Goal: Transaction & Acquisition: Purchase product/service

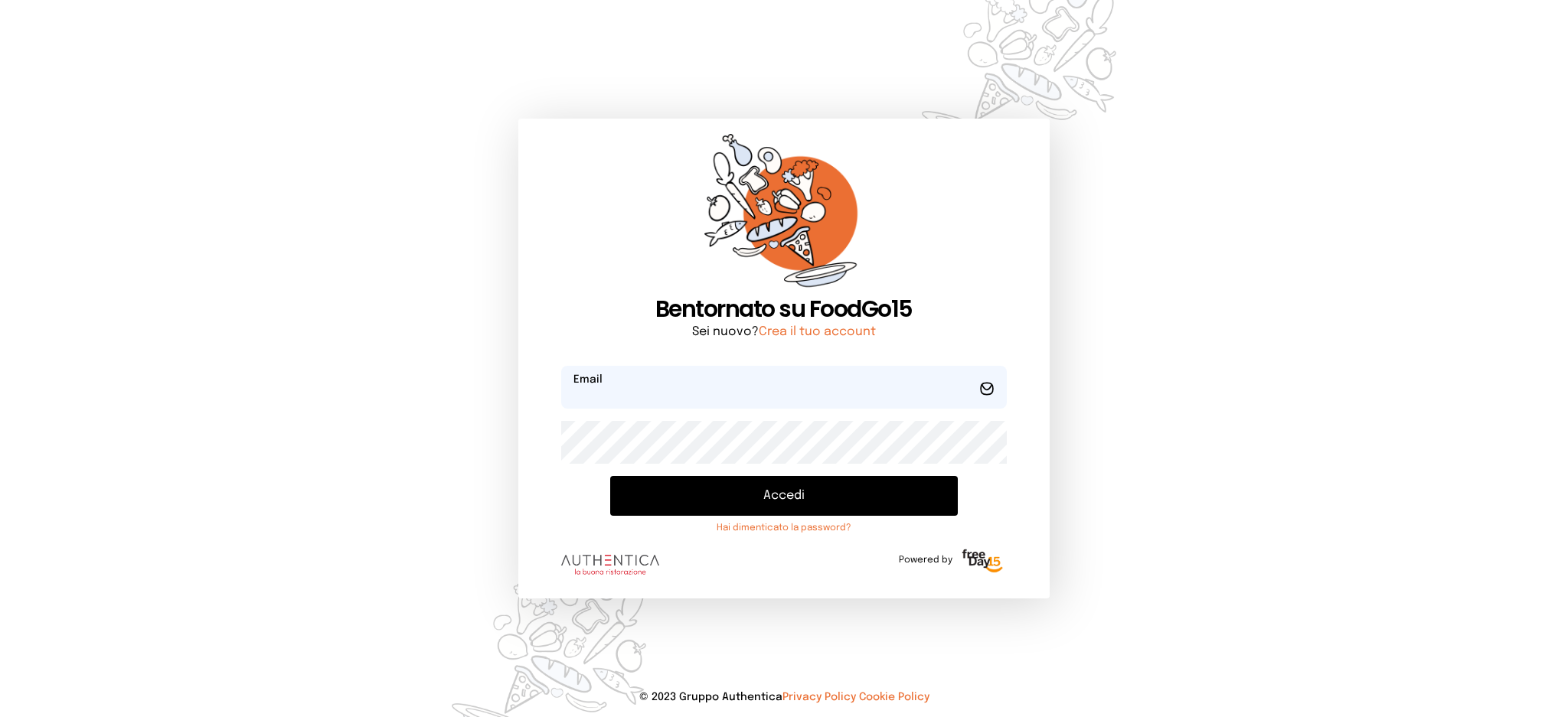
type input "**********"
click at [794, 508] on button "Accedi" at bounding box center [783, 496] width 347 height 40
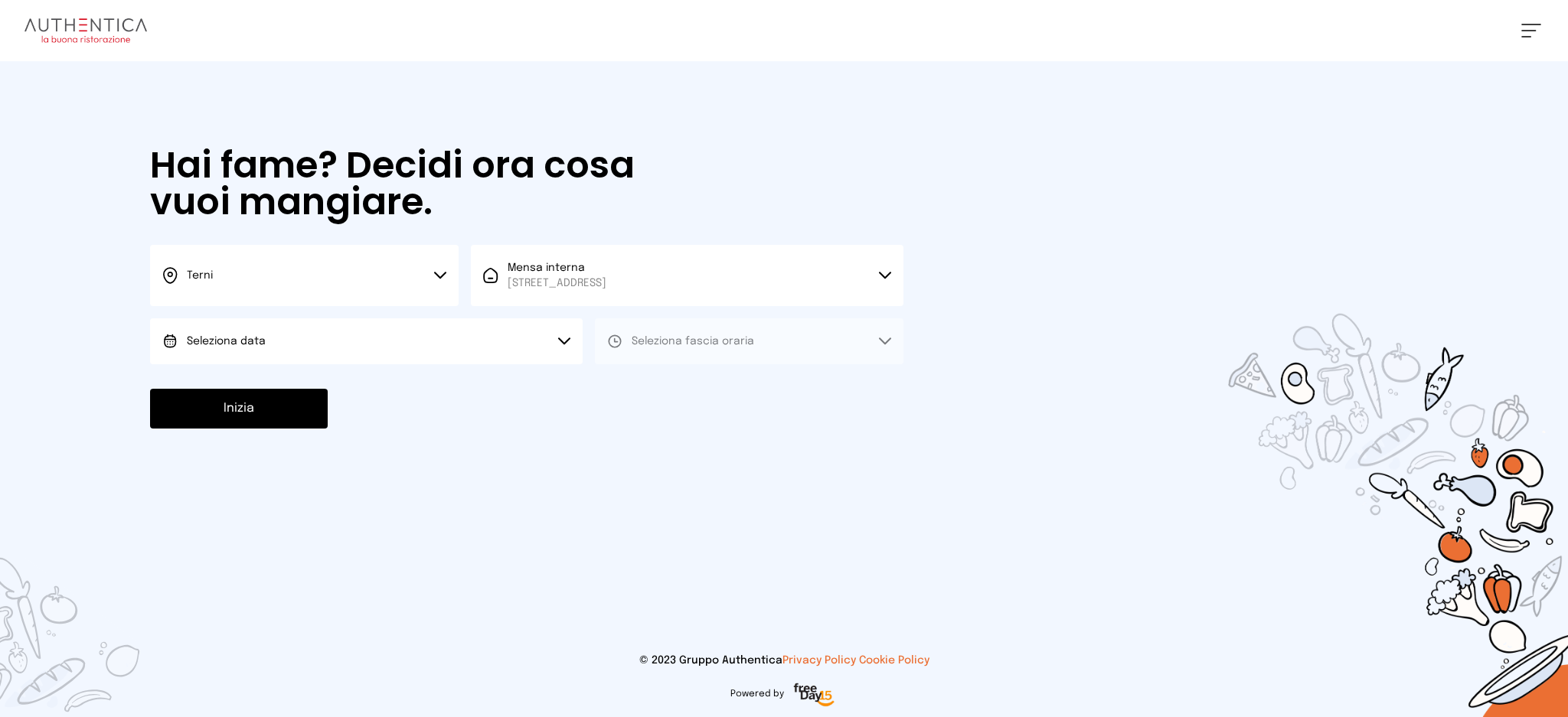
click at [423, 354] on button "Seleziona data" at bounding box center [367, 341] width 433 height 46
click at [425, 398] on li "[DATE], [DATE]" at bounding box center [367, 384] width 433 height 40
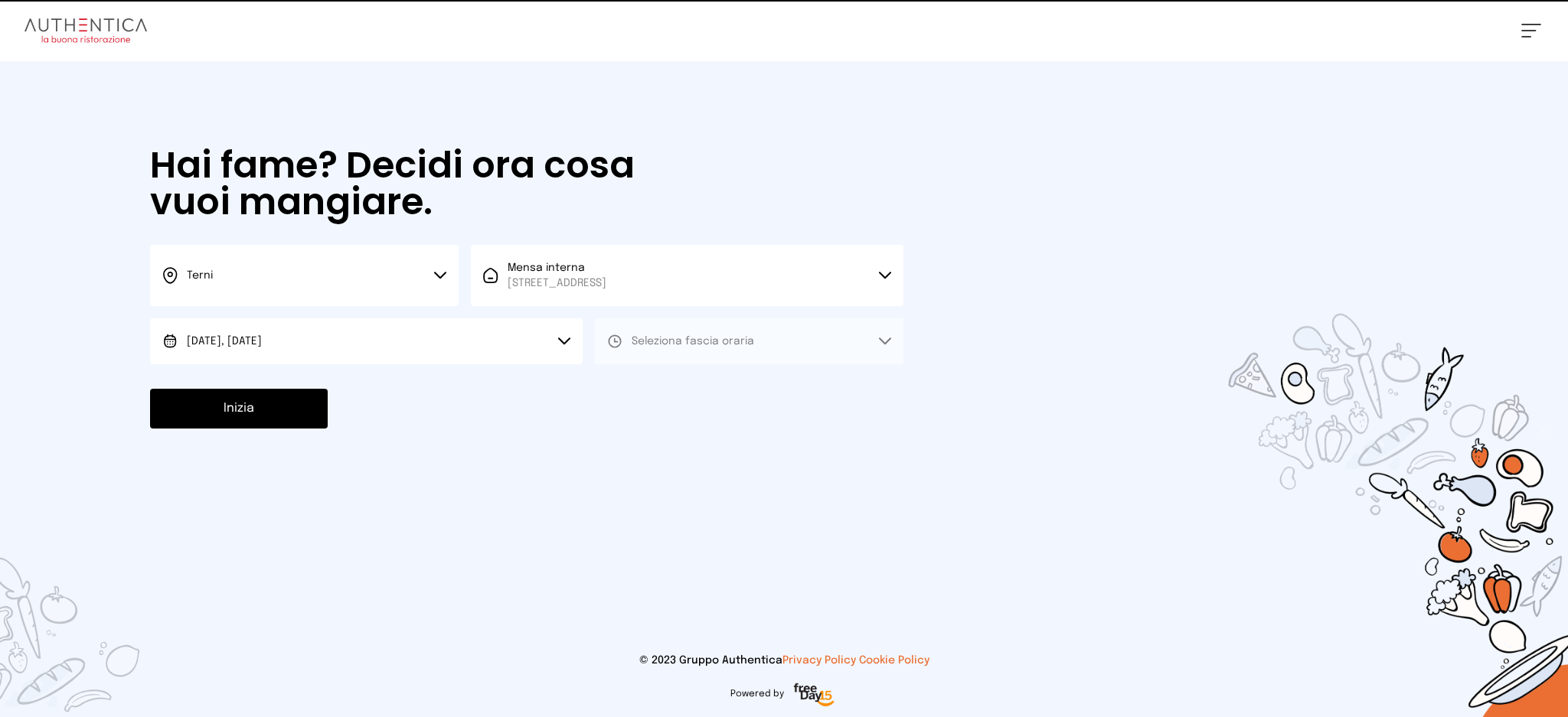
click at [760, 349] on button "Seleziona fascia oraria" at bounding box center [749, 341] width 309 height 46
drag, startPoint x: 754, startPoint y: 383, endPoint x: 681, endPoint y: 399, distance: 74.7
click at [753, 384] on li "Pranzo" at bounding box center [749, 384] width 309 height 40
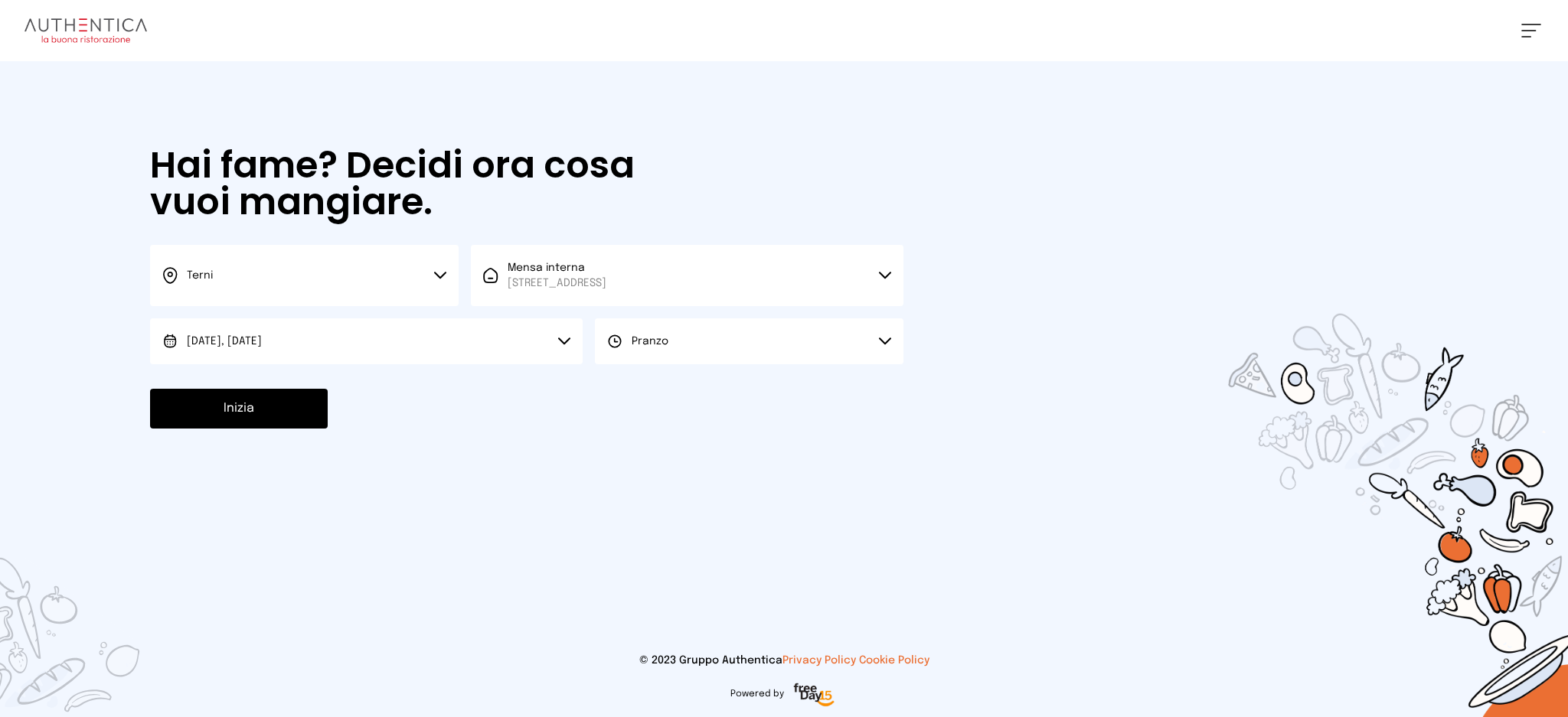
click at [279, 399] on button "Inizia" at bounding box center [239, 409] width 178 height 40
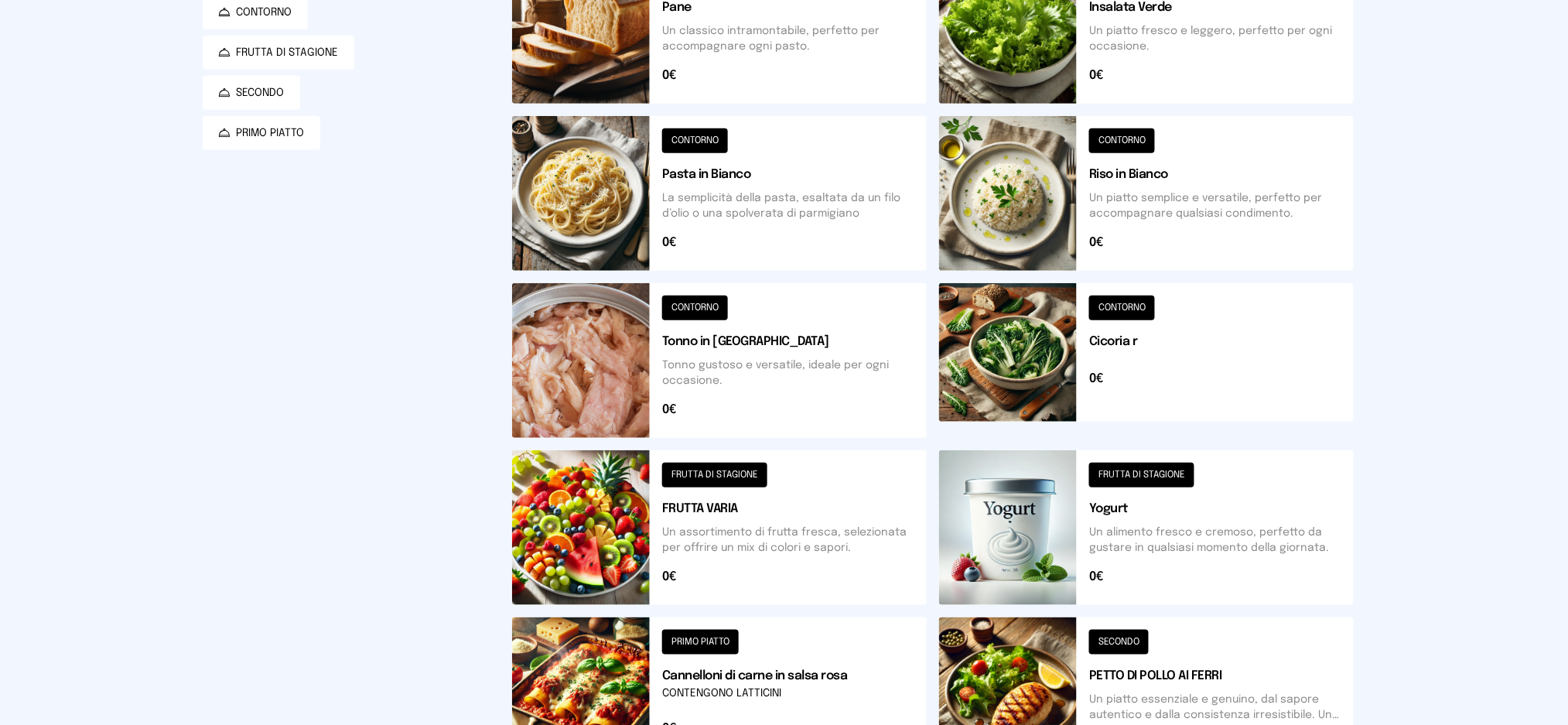
scroll to position [310, 0]
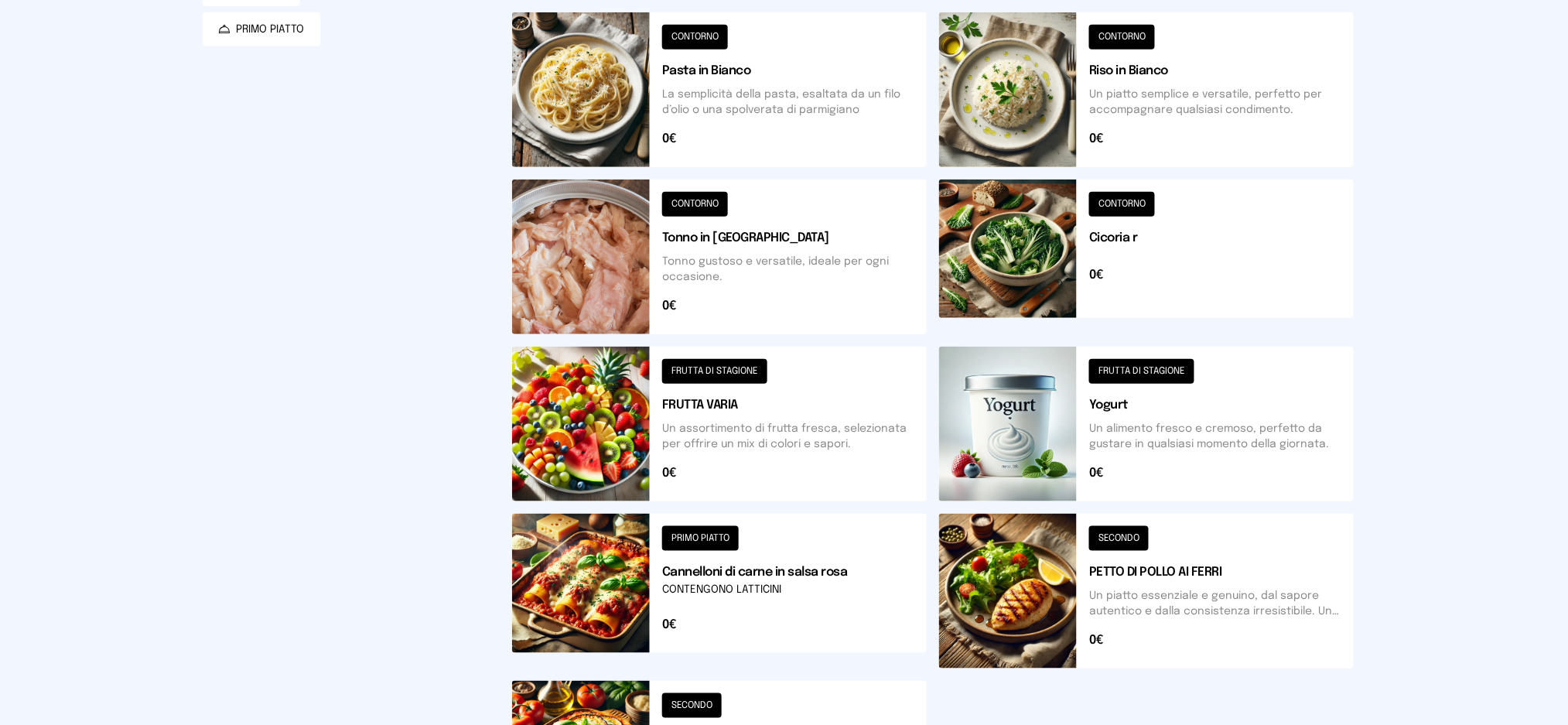
click at [778, 571] on button at bounding box center [719, 591] width 414 height 154
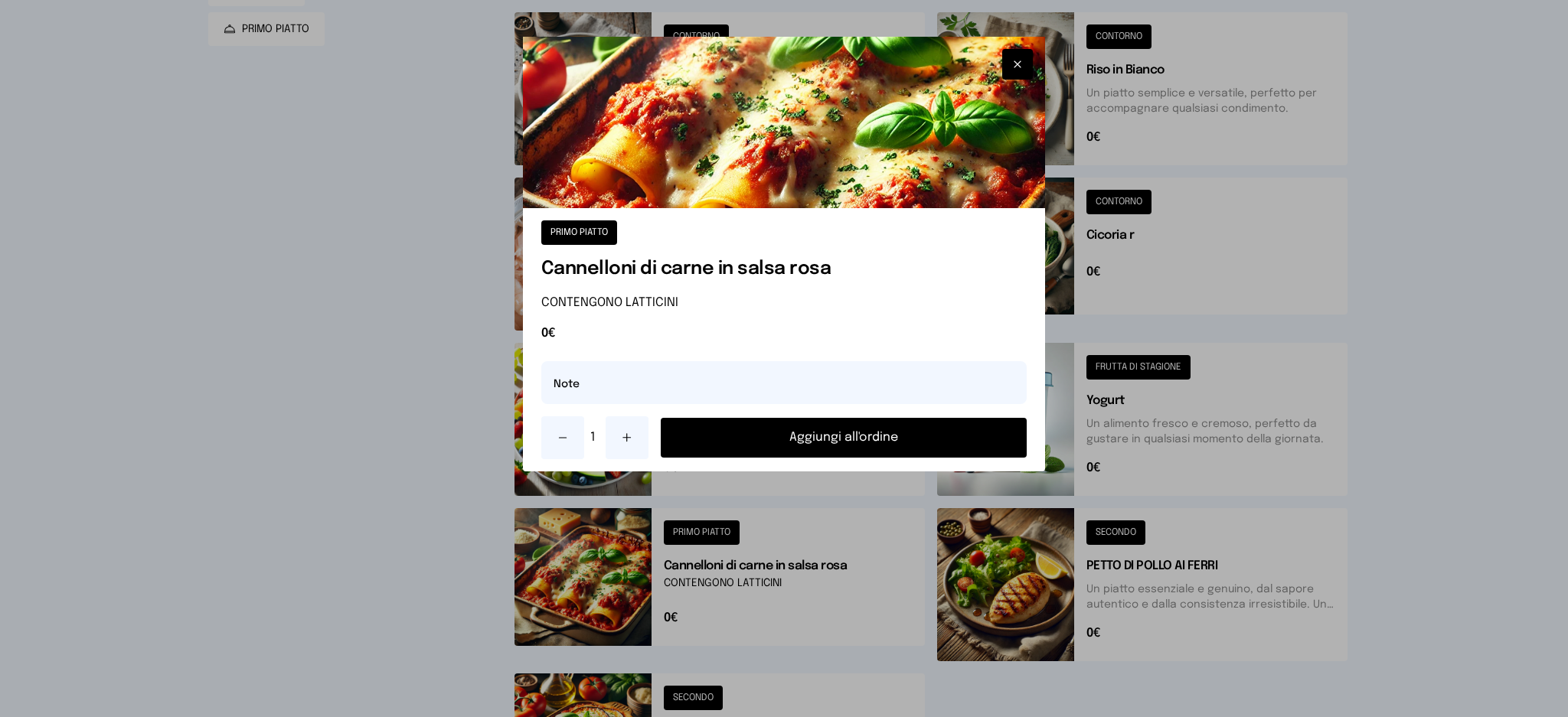
click at [815, 436] on button "Aggiungi all'ordine" at bounding box center [844, 438] width 367 height 40
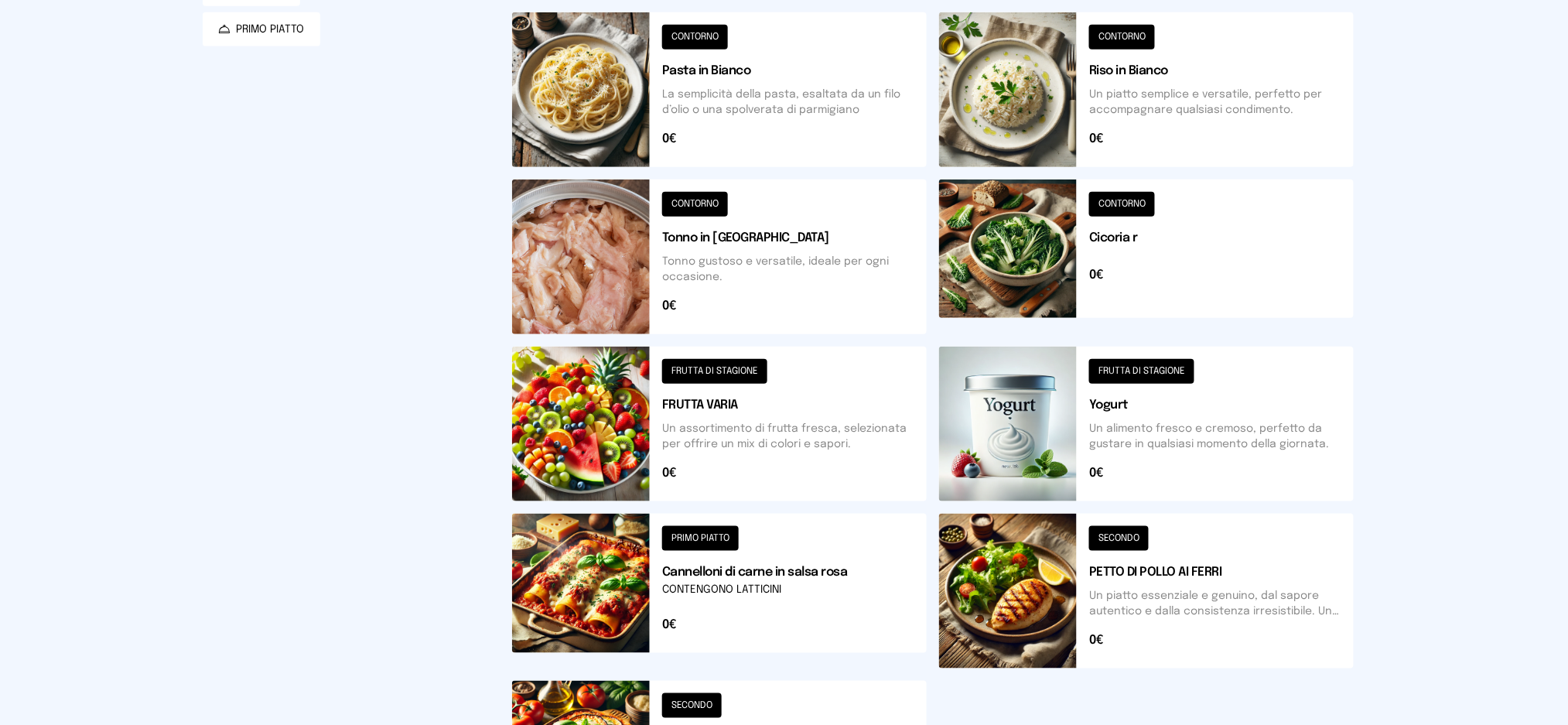
scroll to position [413, 0]
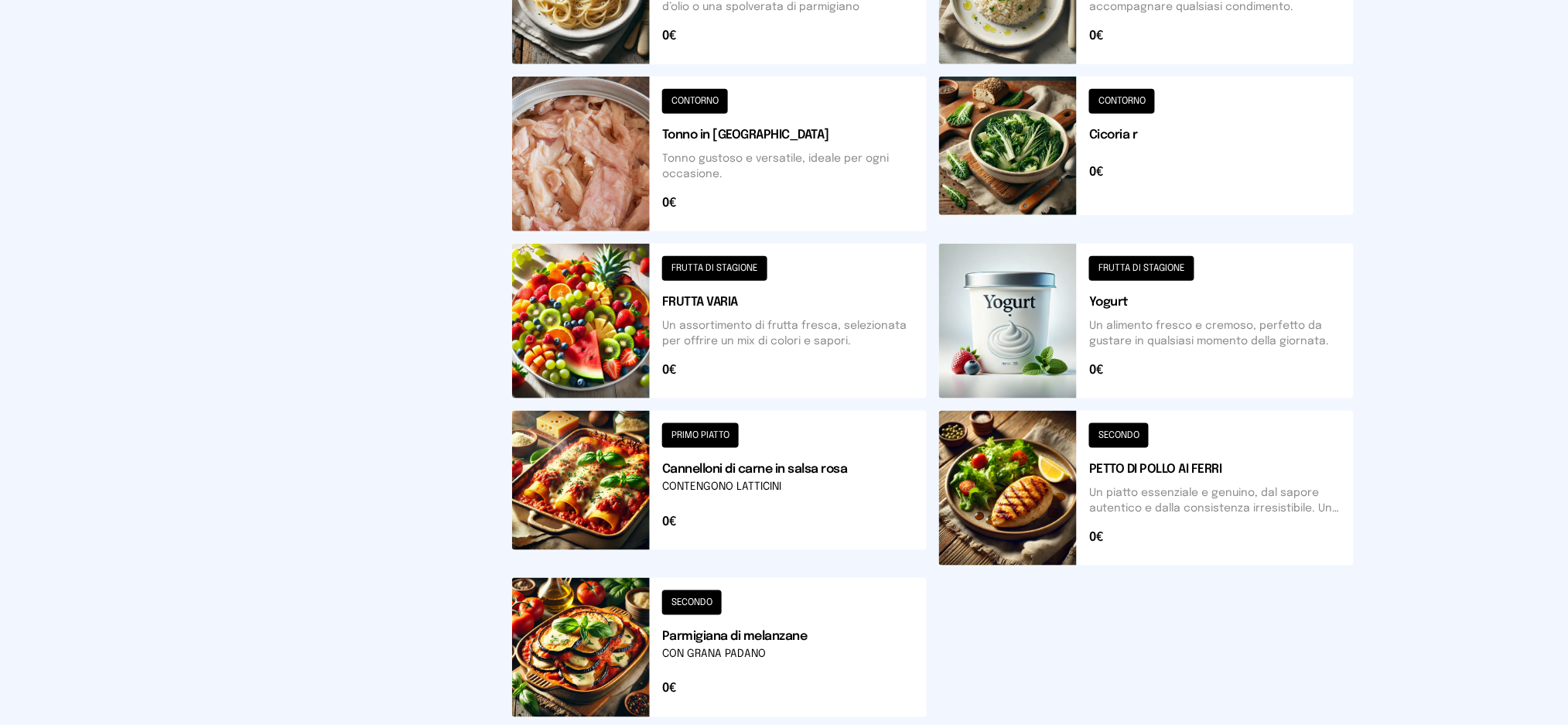
click at [1042, 523] on button at bounding box center [1146, 488] width 414 height 154
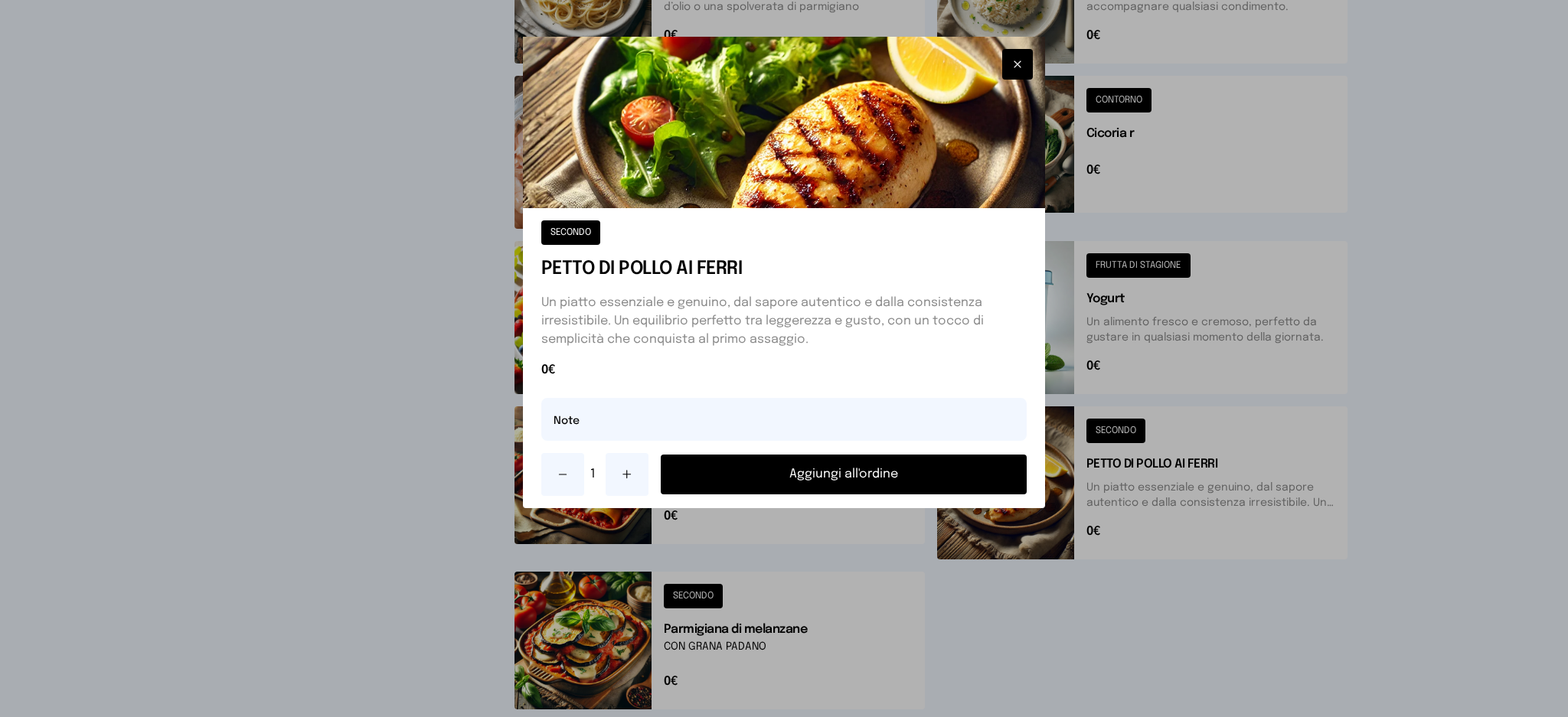
click at [833, 477] on button "Aggiungi all'ordine" at bounding box center [844, 475] width 367 height 40
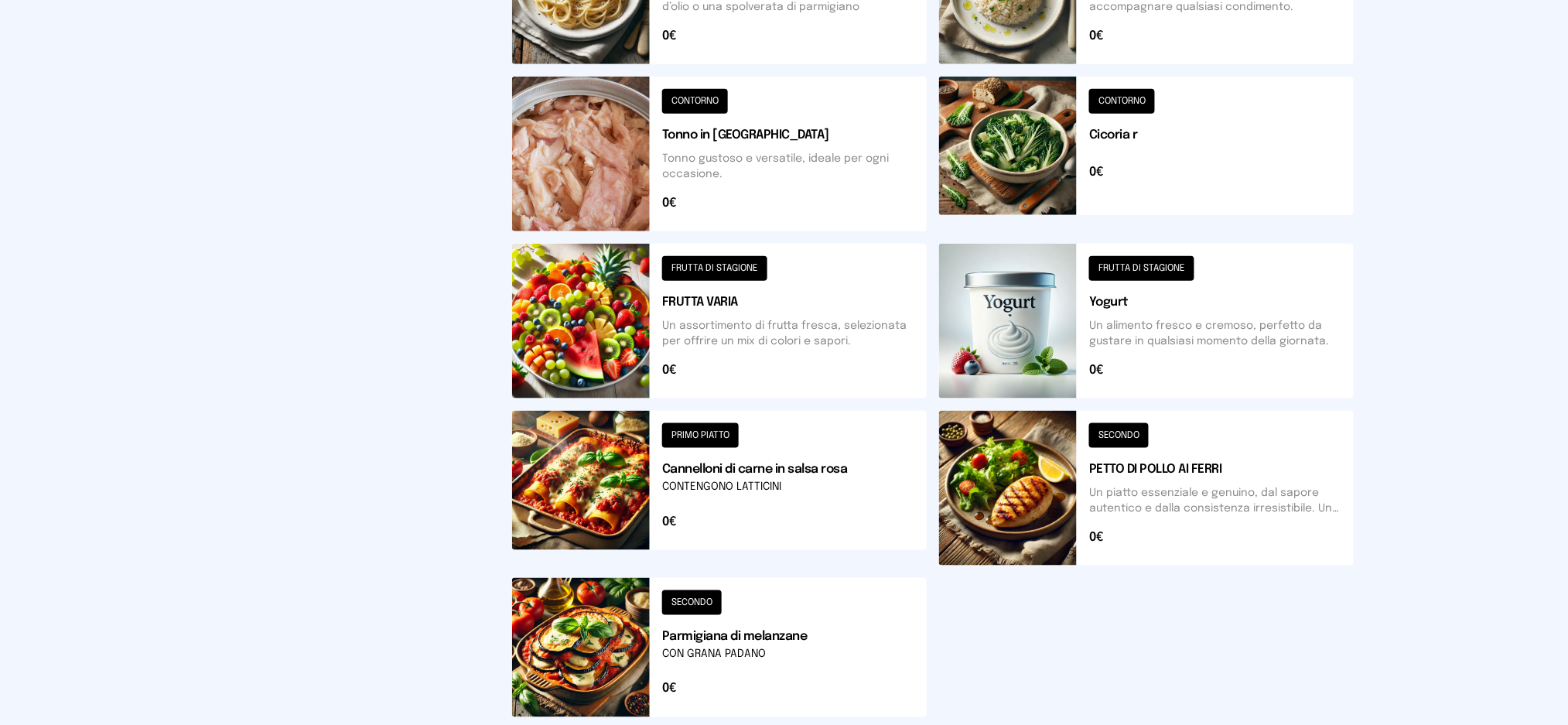
scroll to position [0, 0]
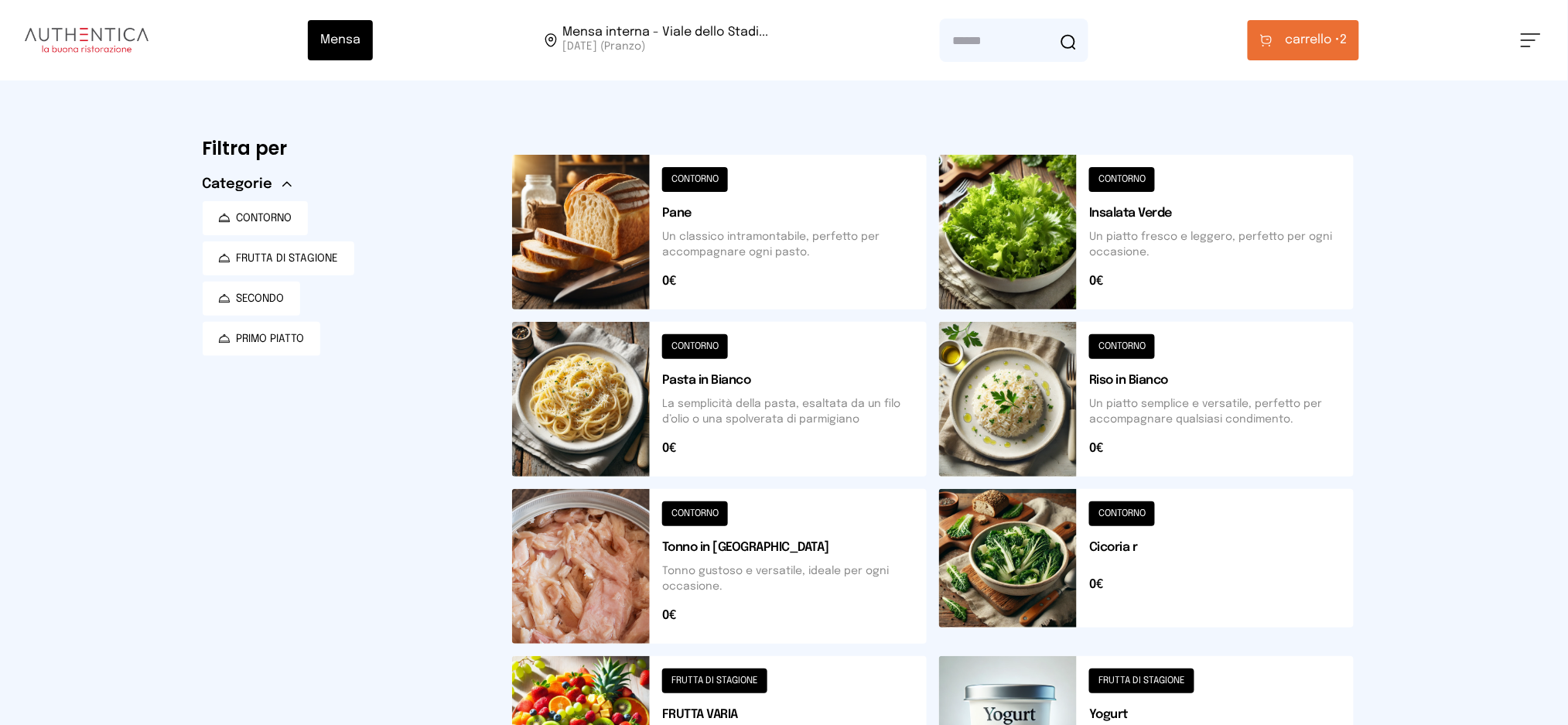
click at [1295, 50] on button "carrello • 2" at bounding box center [1303, 41] width 111 height 41
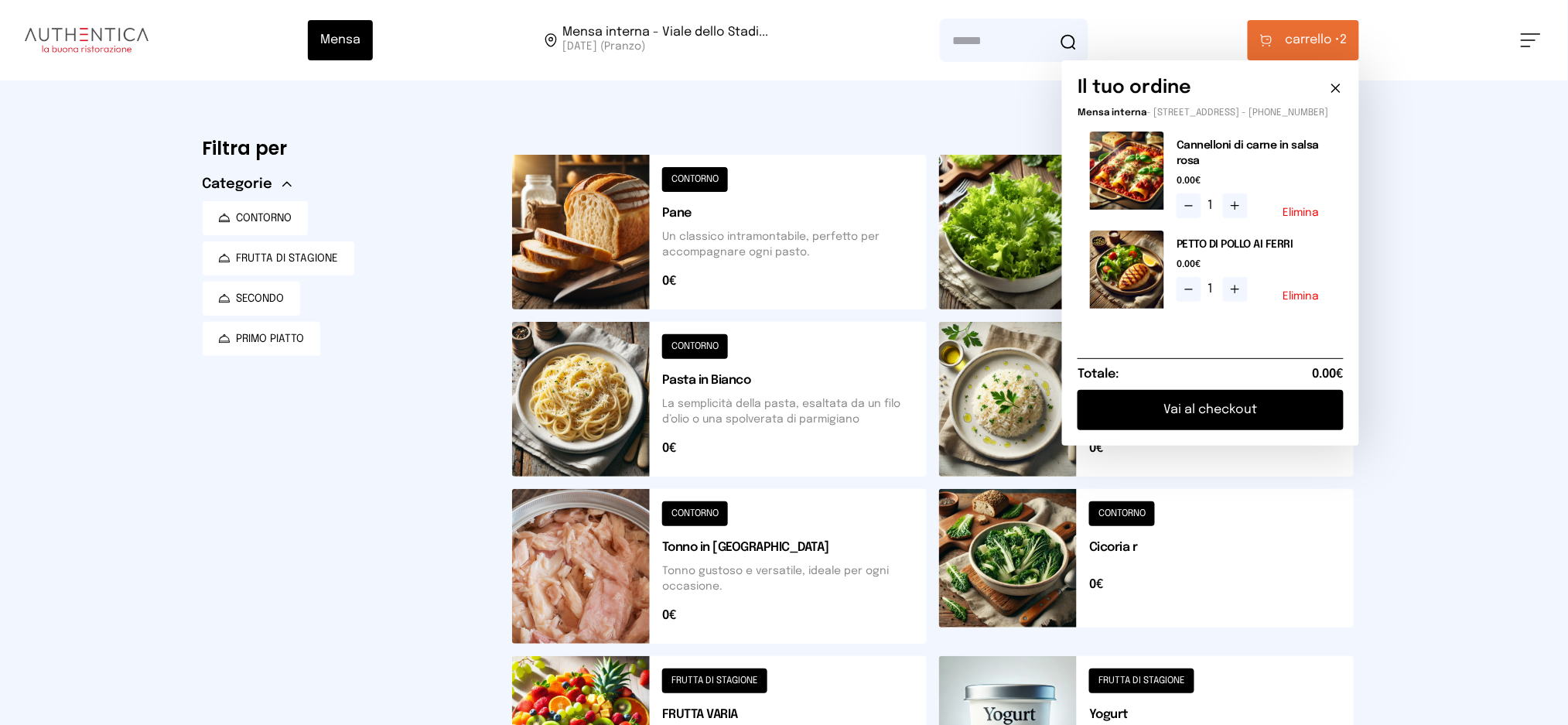
click at [1208, 420] on button "Vai al checkout" at bounding box center [1211, 410] width 266 height 41
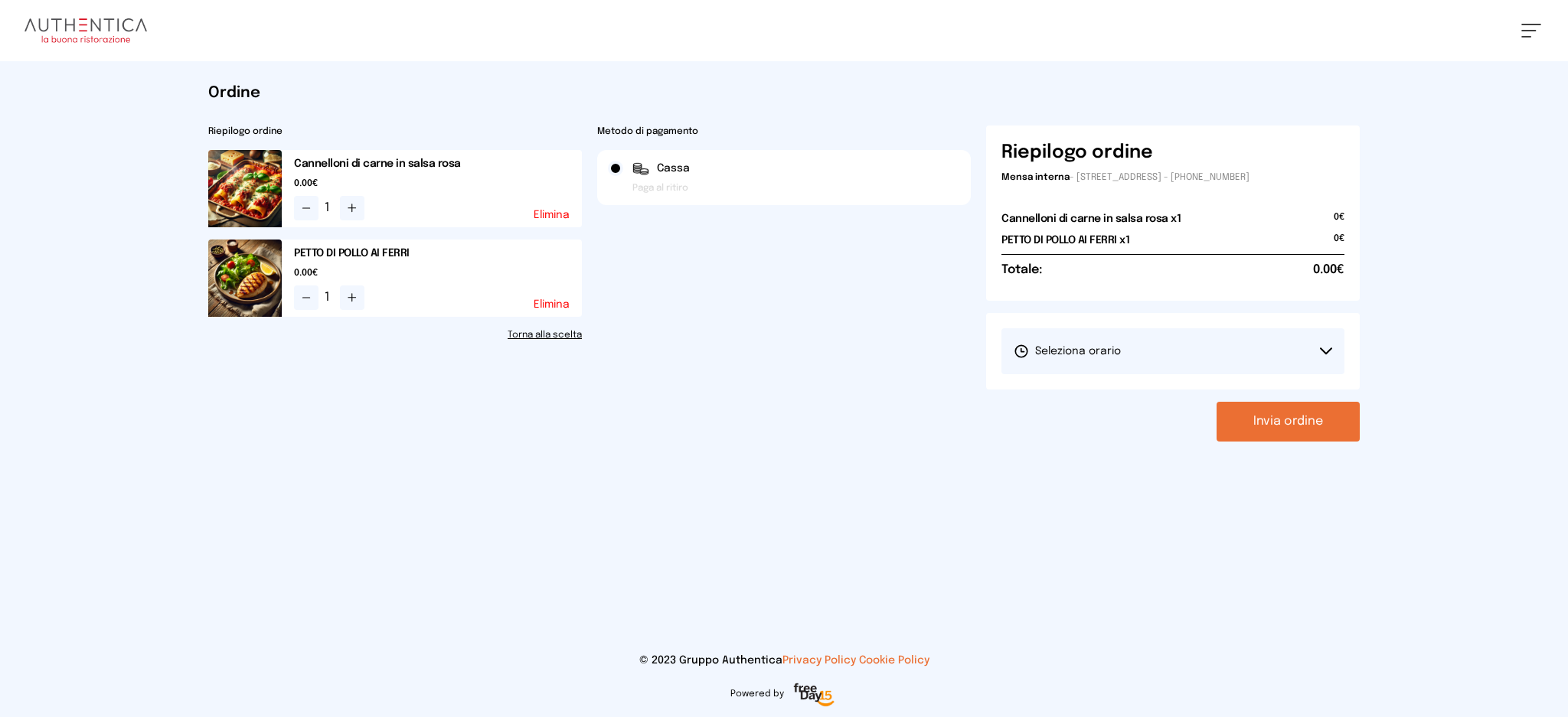
click at [1131, 338] on button "Seleziona orario" at bounding box center [1173, 351] width 343 height 46
click at [1135, 381] on li "1° Turno (13:00 - 15:00)" at bounding box center [1173, 395] width 343 height 40
click at [1258, 411] on button "Invia ordine" at bounding box center [1288, 422] width 143 height 40
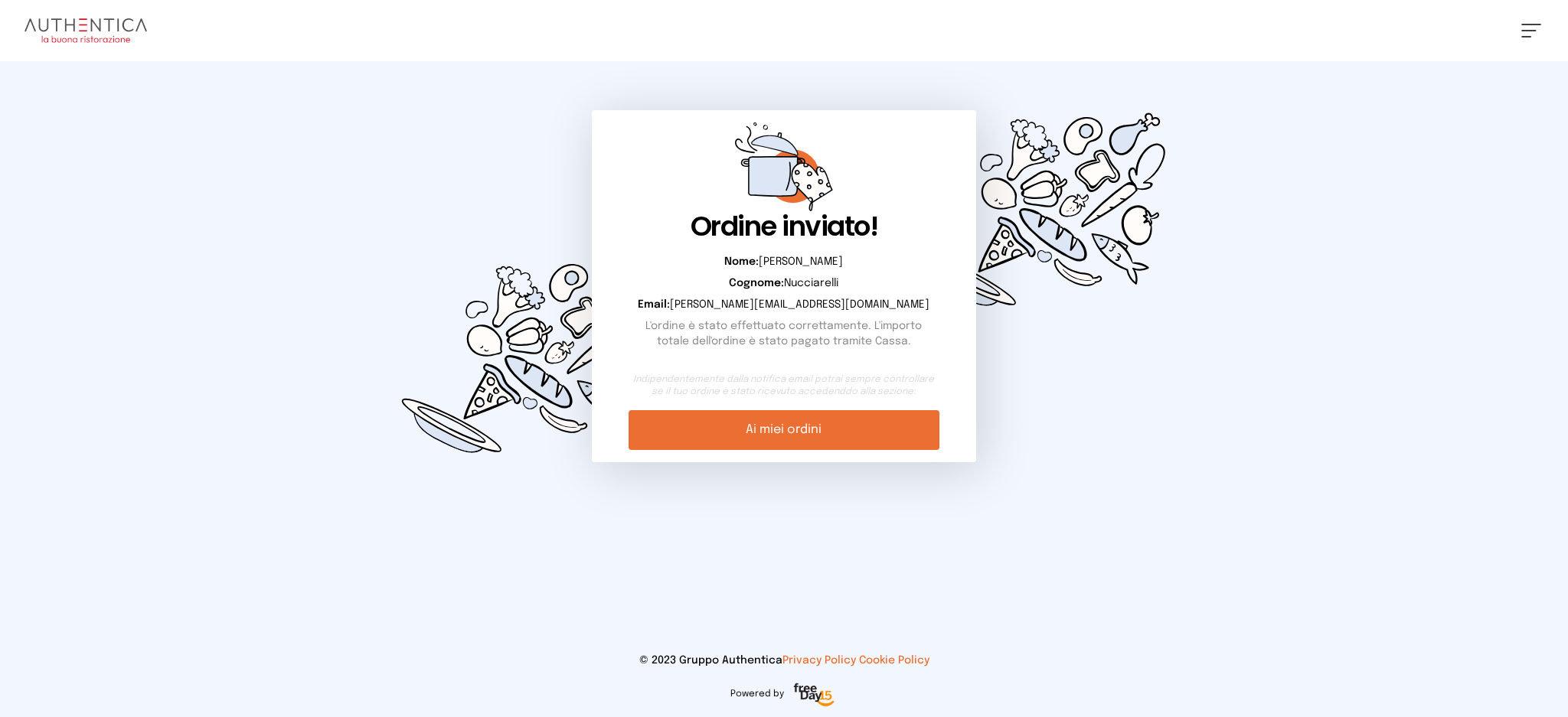
click at [889, 439] on link "Ai miei ordini" at bounding box center [784, 430] width 310 height 40
